Goal: Task Accomplishment & Management: Use online tool/utility

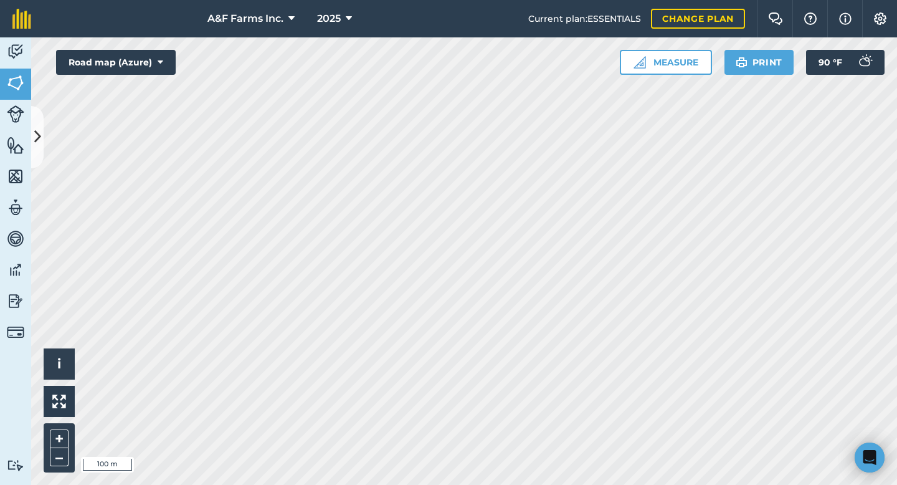
click at [486, 29] on div "A&F Farms Inc. 2025 Current plan : ESSENTIALS Change plan Farm Chat Help Info S…" at bounding box center [448, 242] width 897 height 485
click at [11, 53] on img at bounding box center [15, 51] width 17 height 19
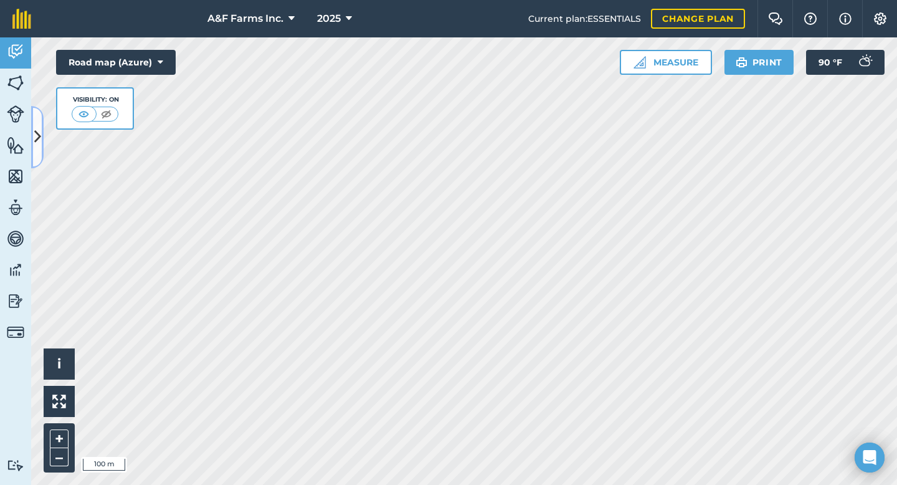
click at [39, 121] on button at bounding box center [37, 137] width 12 height 62
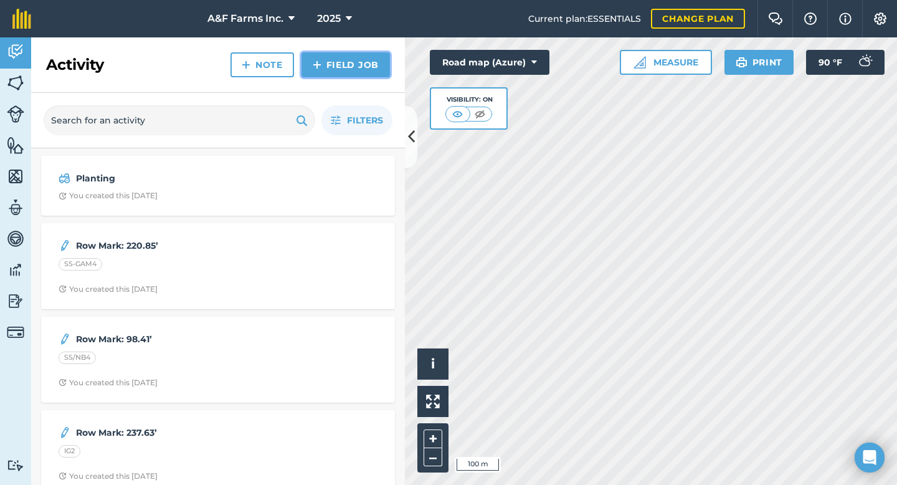
click at [349, 62] on link "Field Job" at bounding box center [346, 64] width 88 height 25
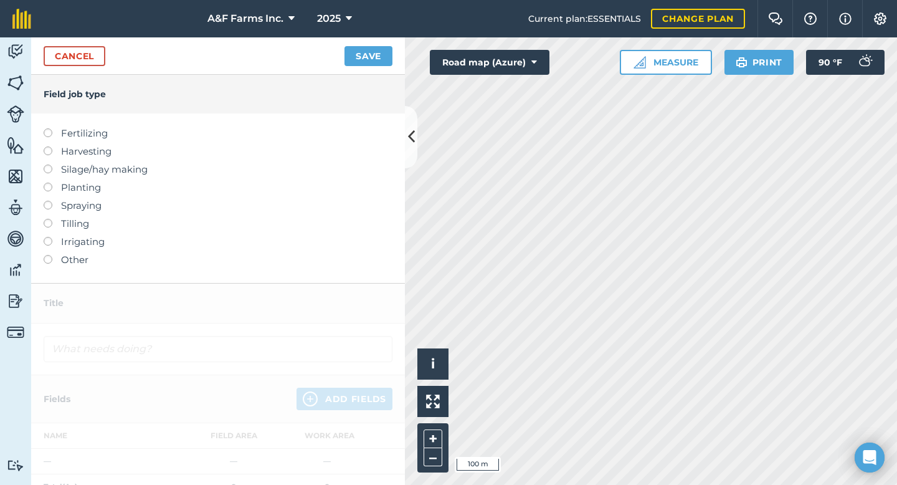
click at [47, 201] on label at bounding box center [52, 201] width 17 height 0
type input "Spraying"
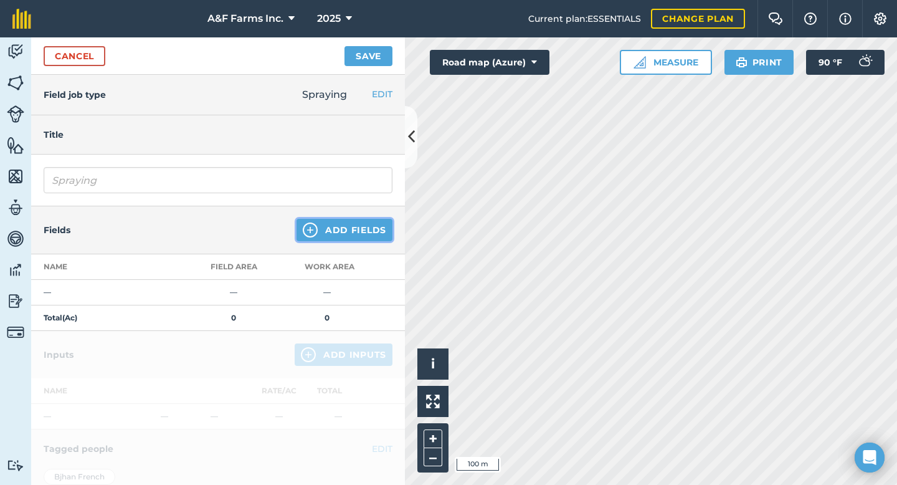
click at [315, 229] on button "Add Fields" at bounding box center [345, 230] width 96 height 22
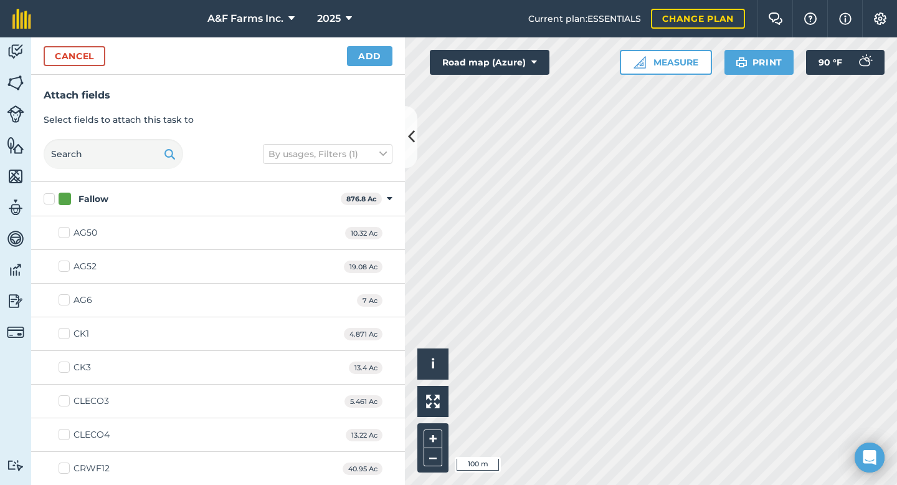
checkbox input "true"
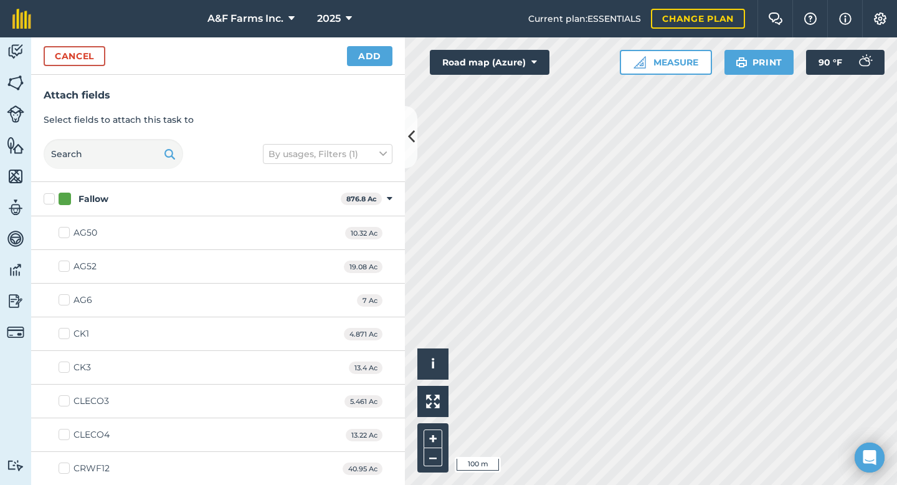
checkbox input "true"
click at [359, 56] on button "Add" at bounding box center [369, 56] width 45 height 20
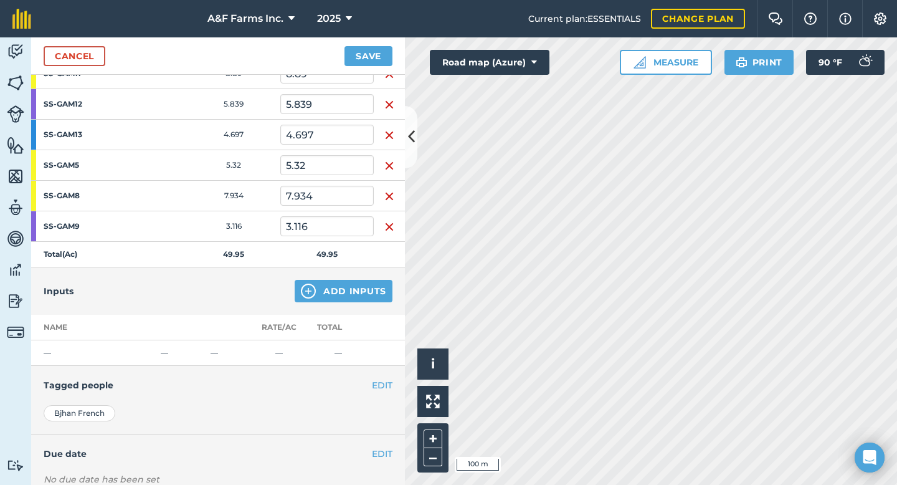
scroll to position [288, 0]
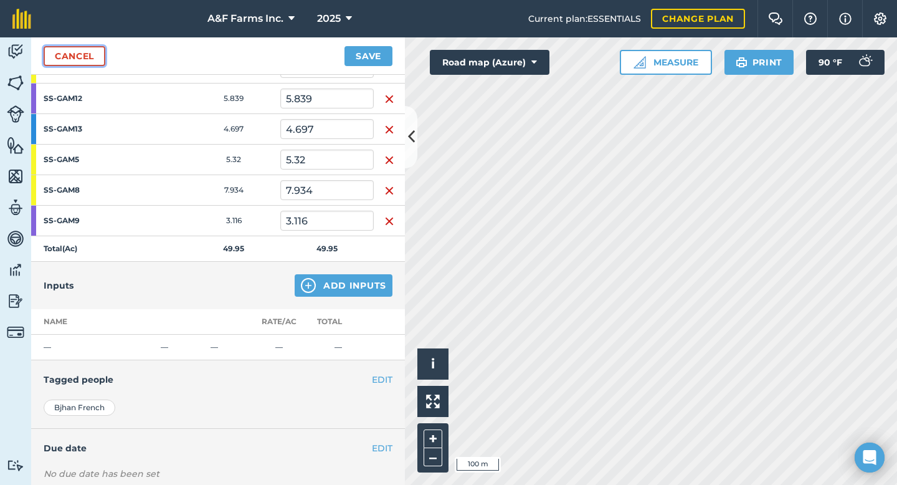
click at [85, 47] on link "Cancel" at bounding box center [75, 56] width 62 height 20
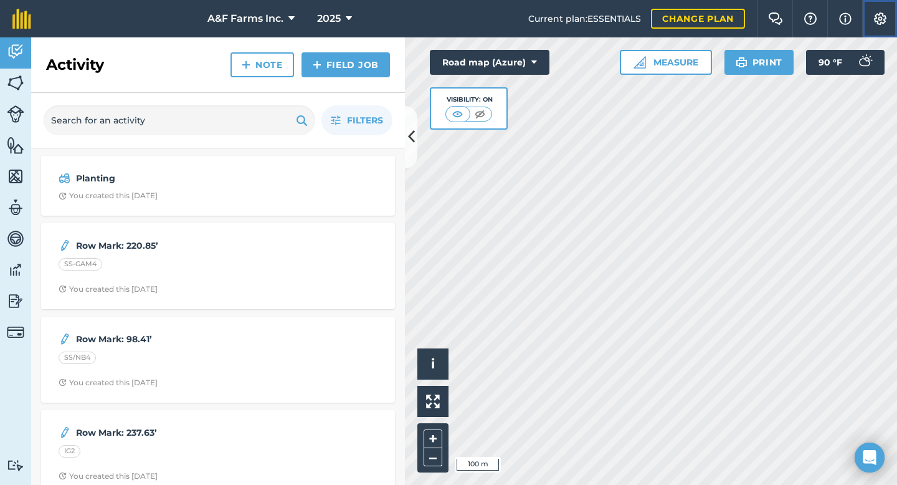
click at [884, 6] on button "Settings" at bounding box center [879, 18] width 35 height 37
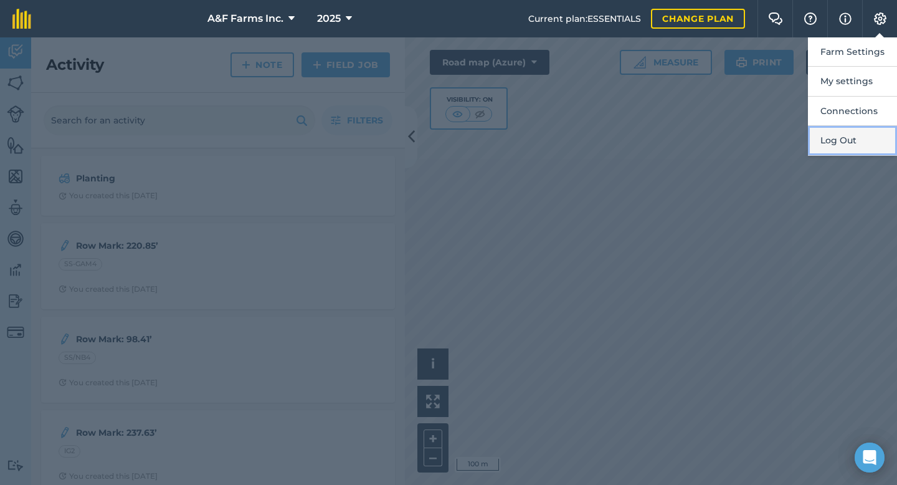
click at [847, 139] on button "Log Out" at bounding box center [852, 140] width 89 height 29
